Goal: Complete application form

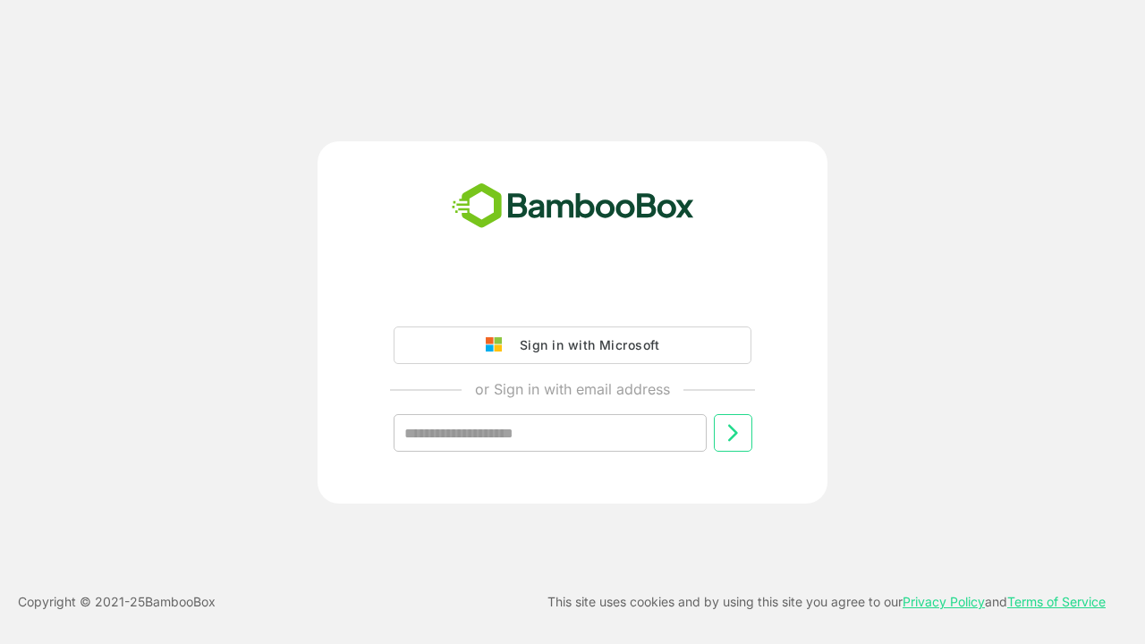
type input "**********"
click at [733, 433] on icon at bounding box center [732, 432] width 21 height 21
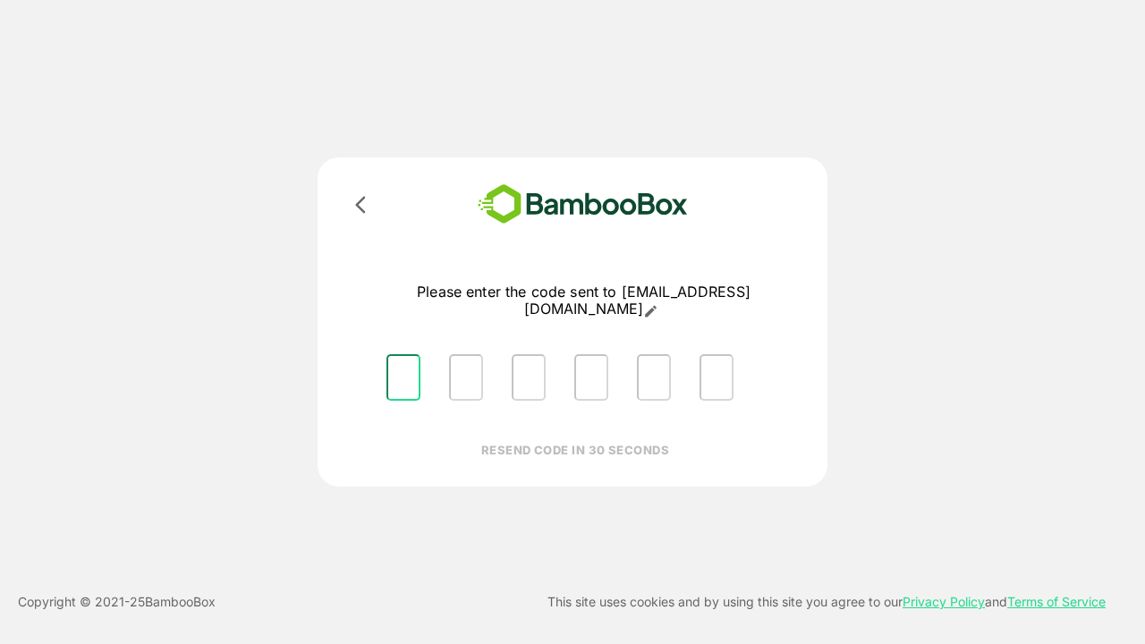
type input "*"
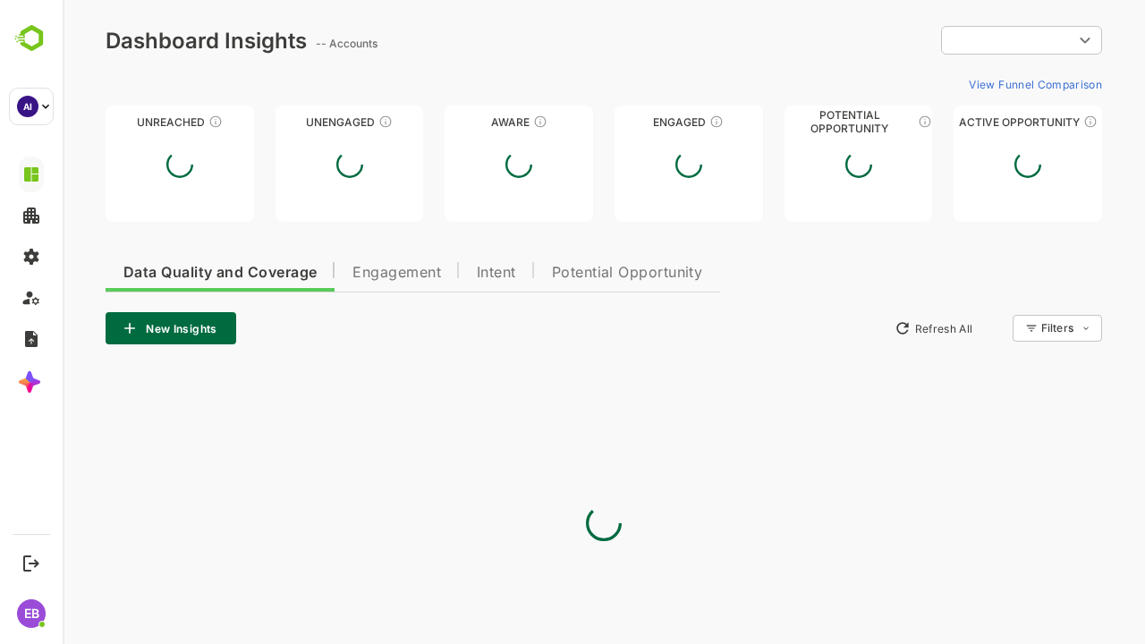
type input "**********"
